Goal: Navigation & Orientation: Understand site structure

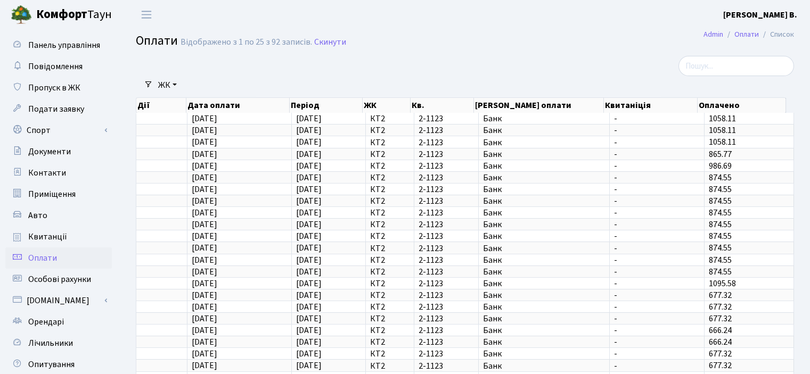
select select "25"
click at [47, 239] on span "Квитанції" at bounding box center [47, 237] width 39 height 12
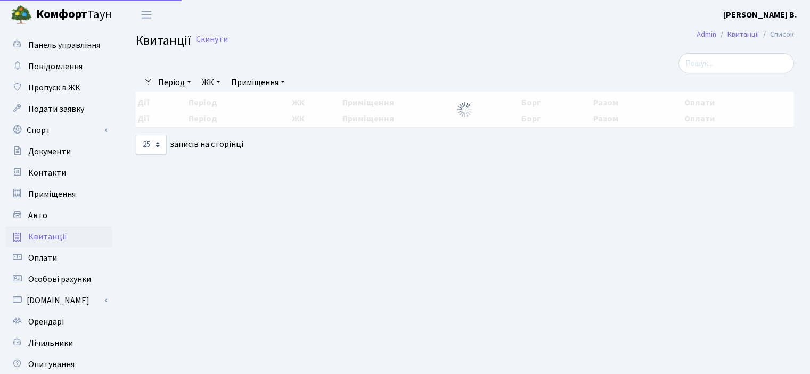
select select "25"
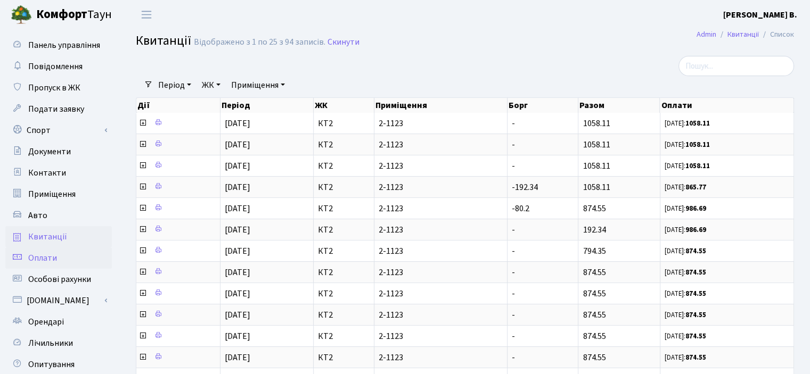
click at [56, 258] on link "Оплати" at bounding box center [58, 258] width 107 height 21
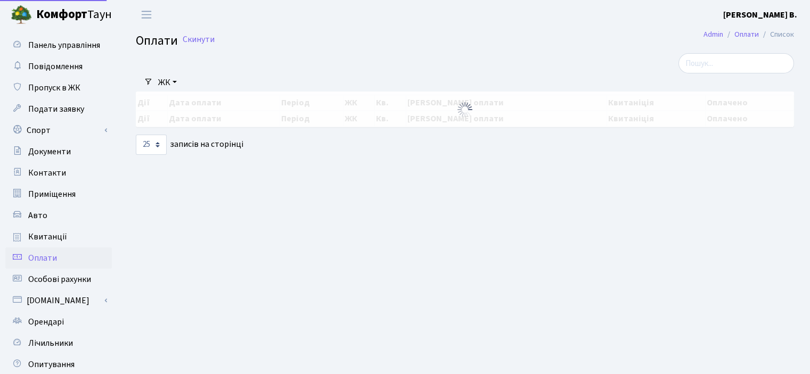
select select "25"
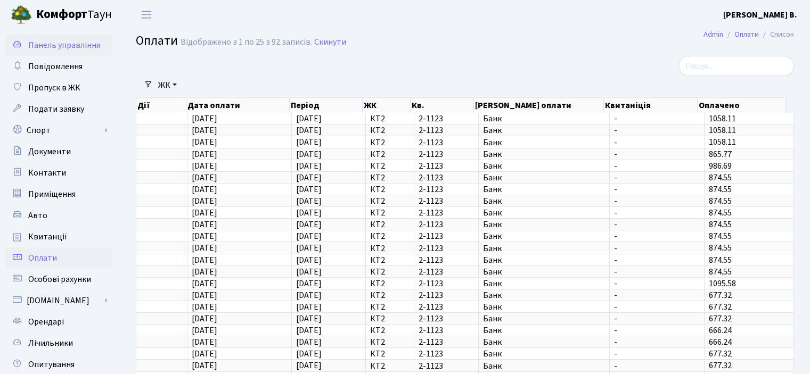
click at [42, 44] on span "Панель управління" at bounding box center [64, 45] width 72 height 12
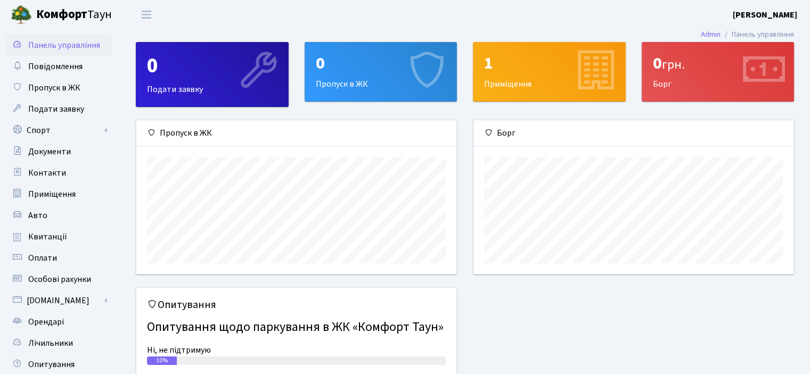
scroll to position [153, 320]
